Goal: Transaction & Acquisition: Subscribe to service/newsletter

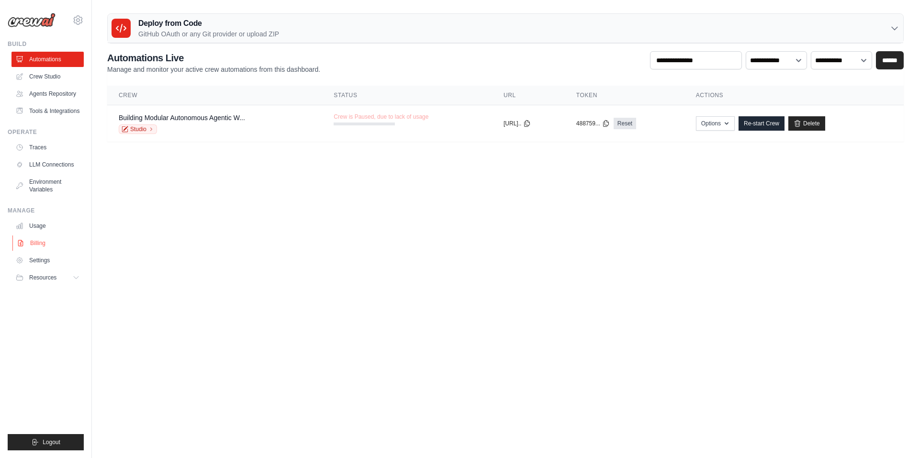
click at [50, 248] on link "Billing" at bounding box center [48, 242] width 72 height 15
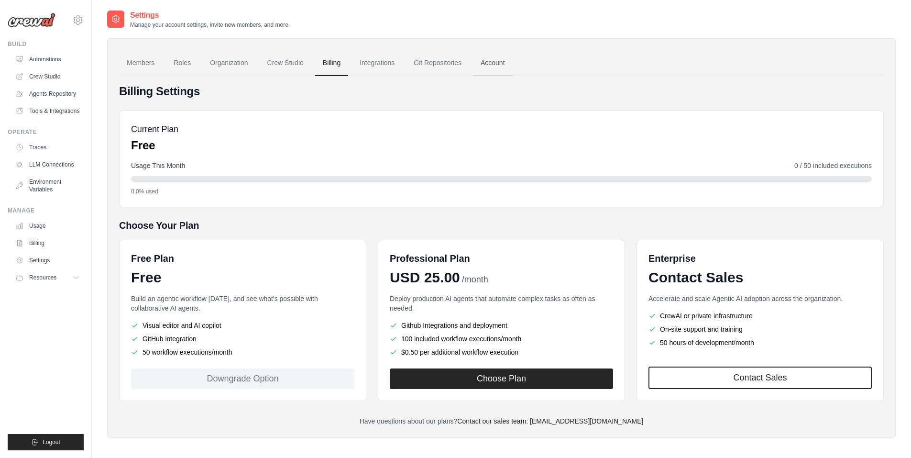
click at [513, 58] on link "Account" at bounding box center [493, 63] width 40 height 26
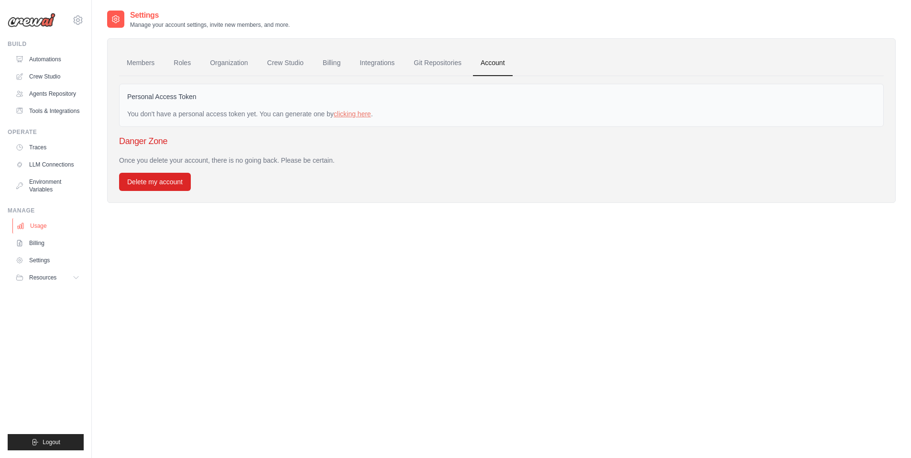
click at [35, 232] on link "Usage" at bounding box center [48, 225] width 72 height 15
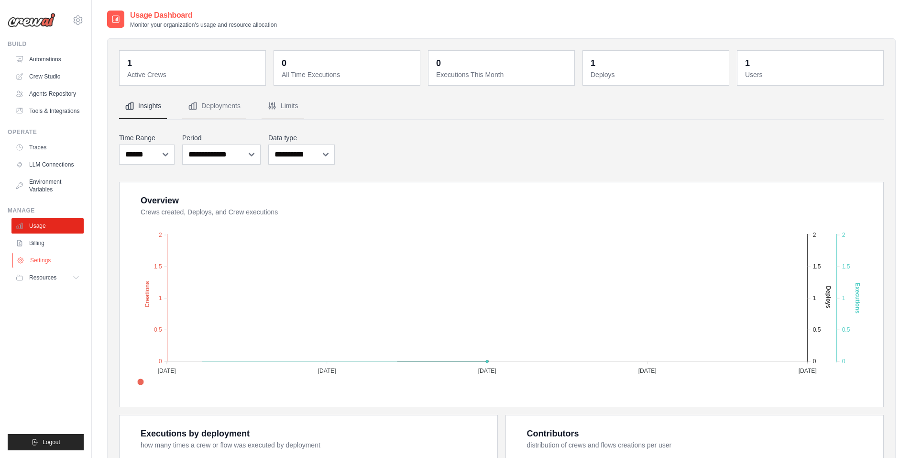
click at [44, 268] on link "Settings" at bounding box center [48, 260] width 72 height 15
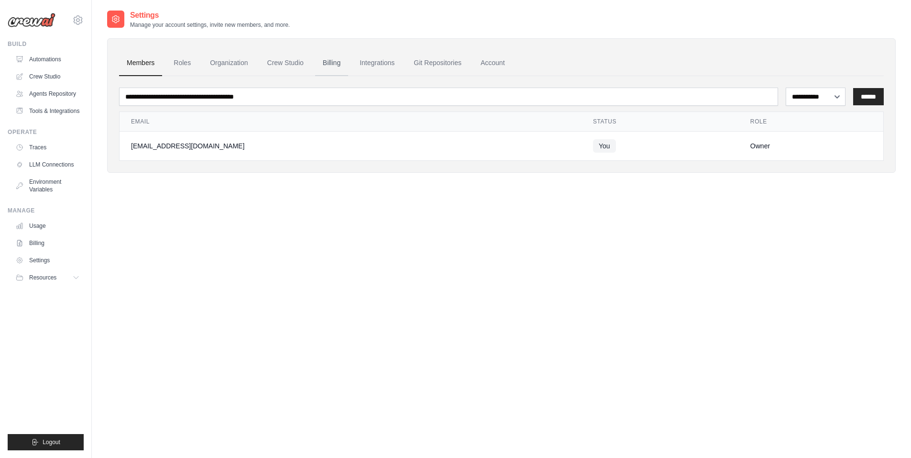
click at [343, 61] on link "Billing" at bounding box center [331, 63] width 33 height 26
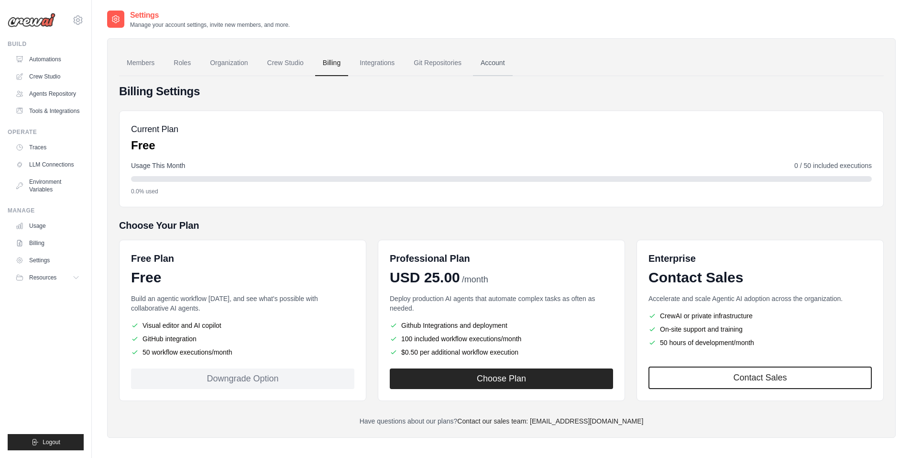
click at [497, 58] on link "Account" at bounding box center [493, 63] width 40 height 26
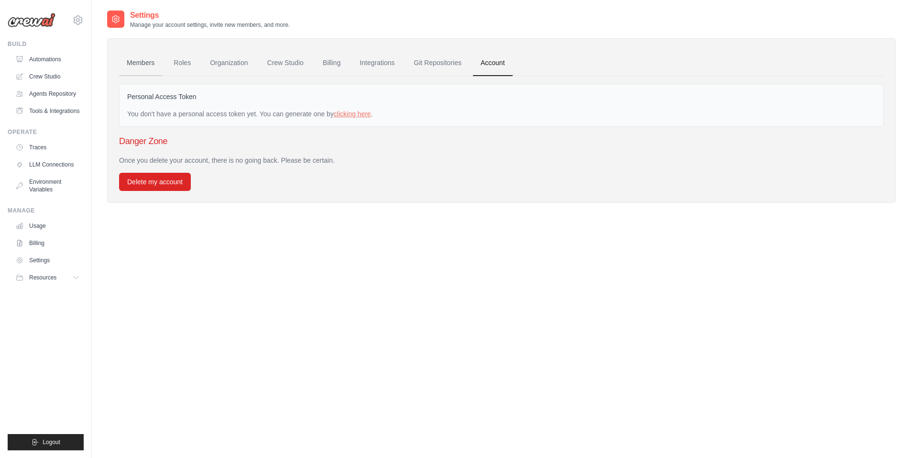
click at [155, 60] on link "Members" at bounding box center [140, 63] width 43 height 26
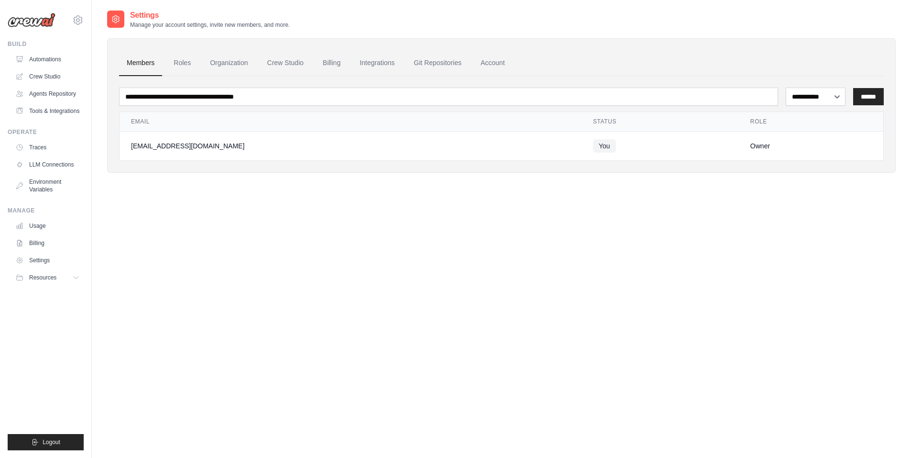
click at [237, 58] on link "Organization" at bounding box center [228, 63] width 53 height 26
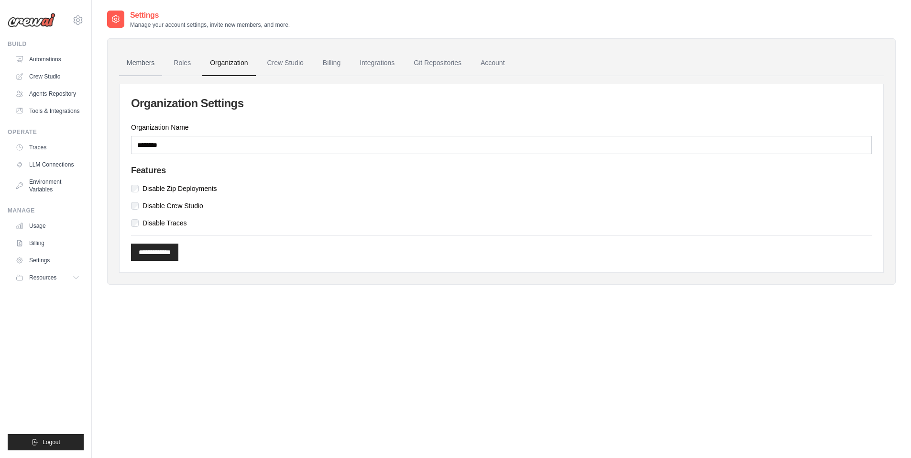
click at [134, 66] on link "Members" at bounding box center [140, 63] width 43 height 26
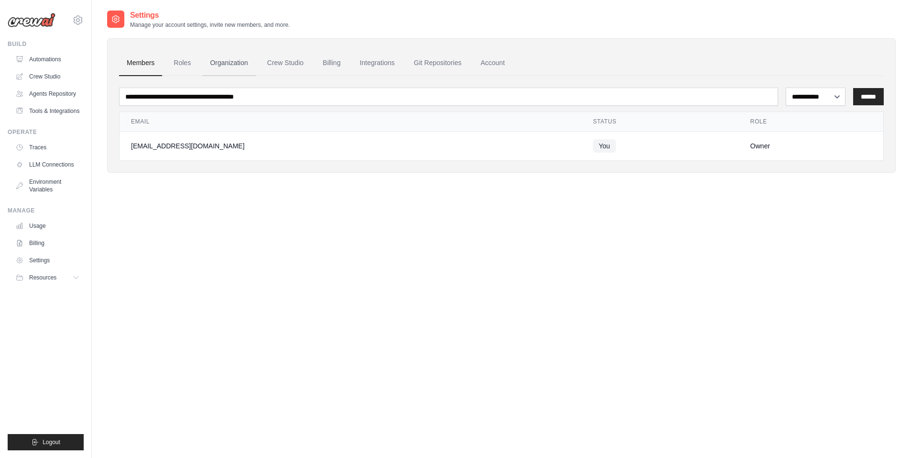
click at [224, 63] on link "Organization" at bounding box center [228, 63] width 53 height 26
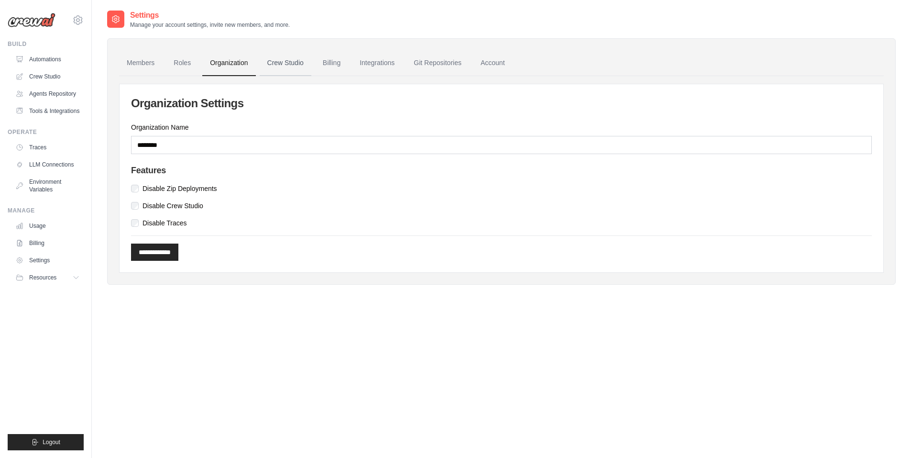
click at [266, 64] on link "Crew Studio" at bounding box center [286, 63] width 52 height 26
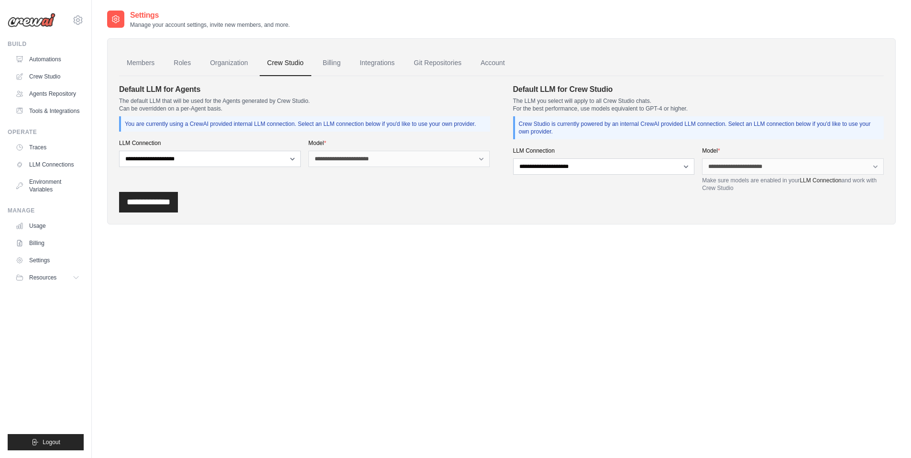
click at [333, 60] on link "Billing" at bounding box center [331, 63] width 33 height 26
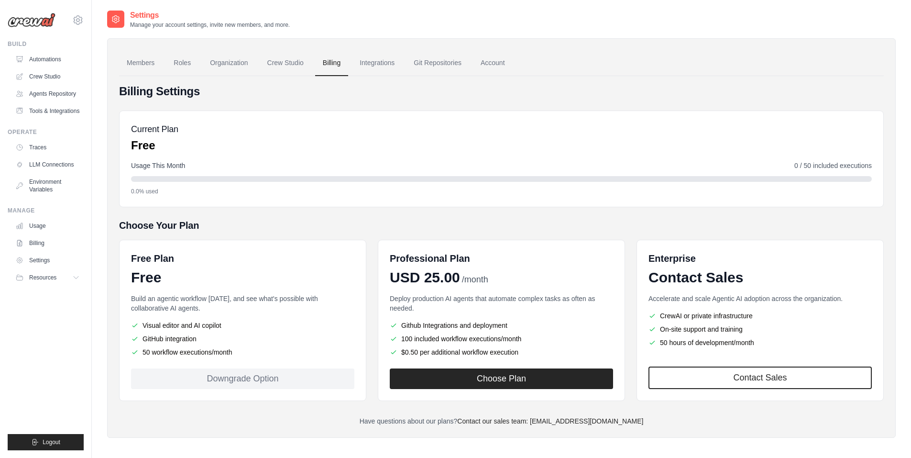
click at [393, 60] on link "Integrations" at bounding box center [377, 63] width 50 height 26
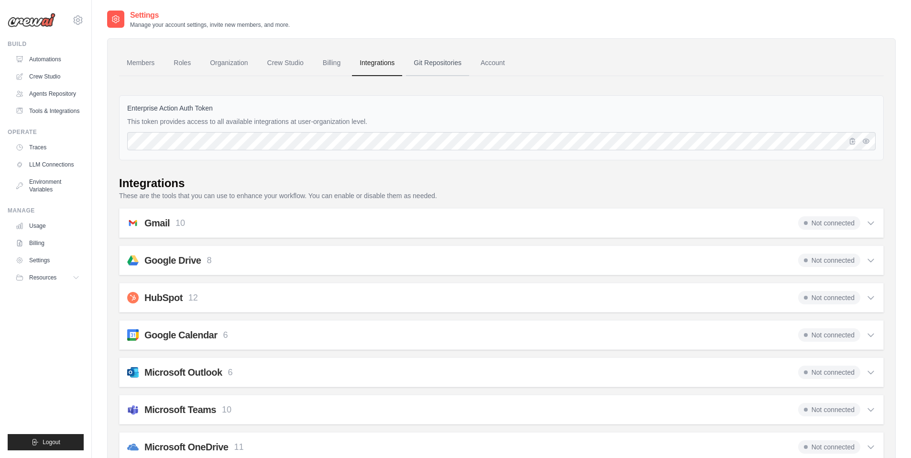
click at [444, 60] on link "Git Repositories" at bounding box center [437, 63] width 63 height 26
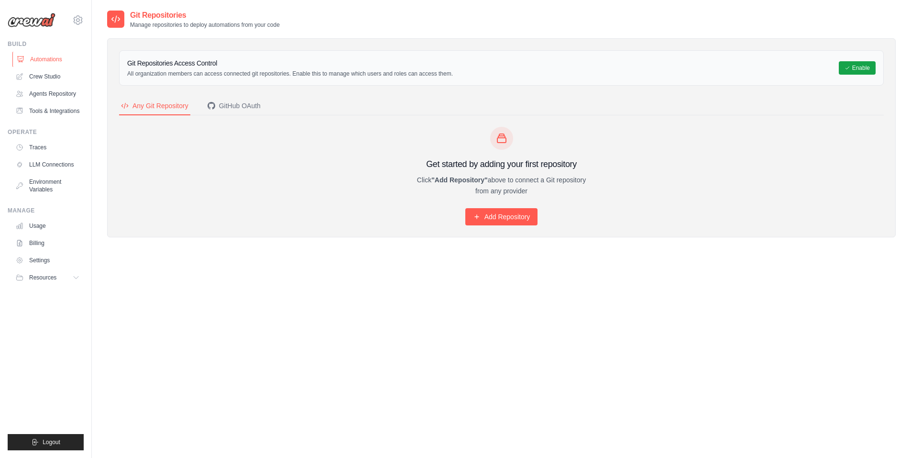
click at [48, 55] on link "Automations" at bounding box center [48, 59] width 72 height 15
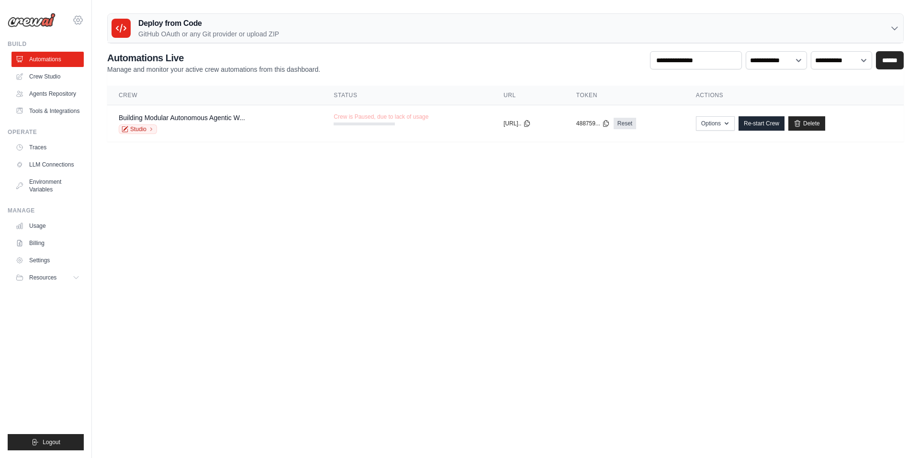
click at [74, 23] on icon at bounding box center [77, 19] width 11 height 11
click at [100, 63] on span "Settings" at bounding box center [119, 60] width 76 height 10
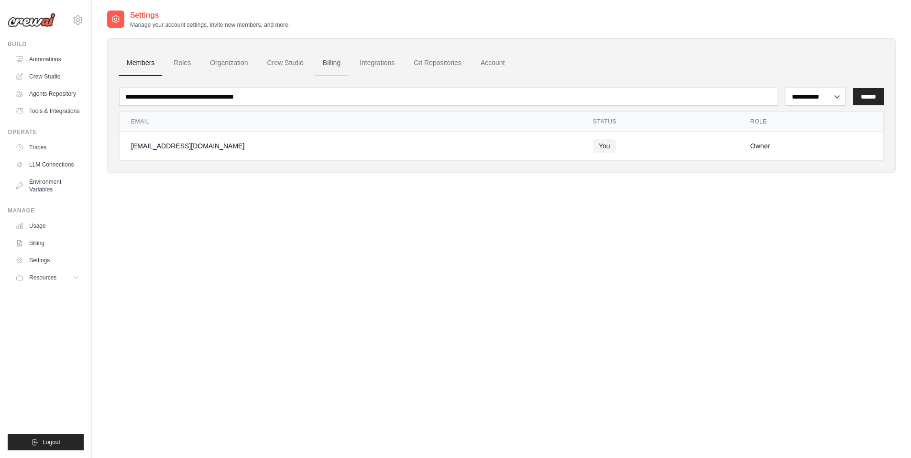
click at [345, 65] on link "Billing" at bounding box center [331, 63] width 33 height 26
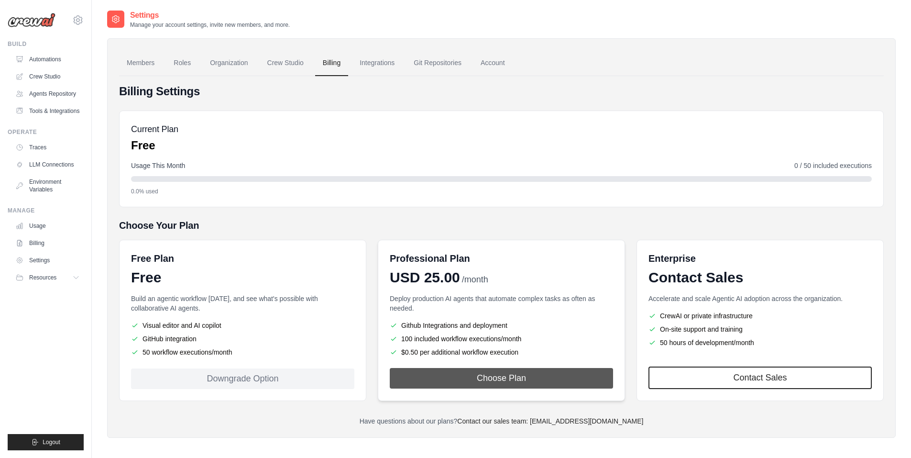
click at [469, 379] on button "Choose Plan" at bounding box center [501, 378] width 223 height 21
